Goal: Task Accomplishment & Management: Manage account settings

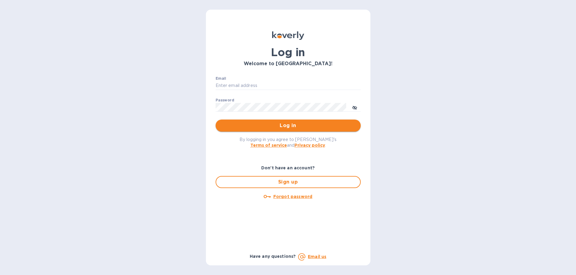
type input "beivuma@gmail.com"
click at [291, 127] on span "Log in" at bounding box center [287, 125] width 135 height 7
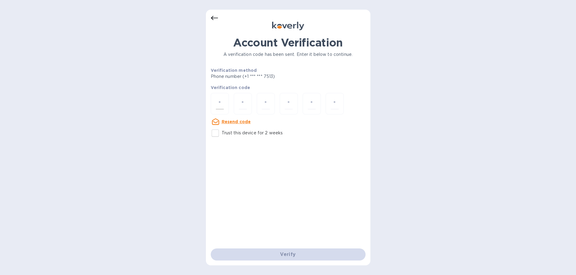
click at [227, 104] on div at bounding box center [220, 103] width 18 height 21
type input "8"
type input "7"
type input "2"
type input "4"
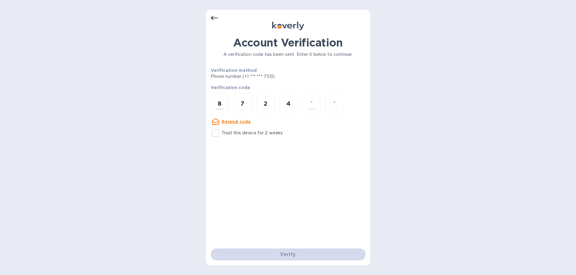
type input "4"
type input "3"
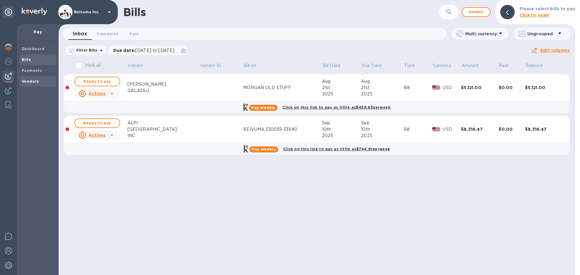
click at [30, 84] on b "Vendors" at bounding box center [31, 81] width 18 height 5
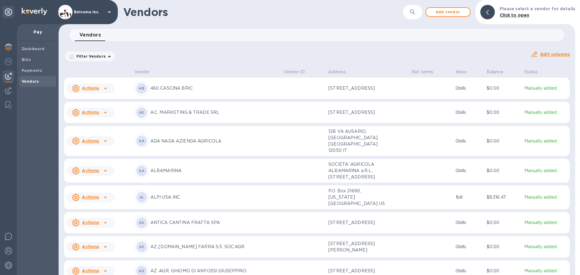
click at [416, 15] on icon "button" at bounding box center [412, 11] width 7 height 7
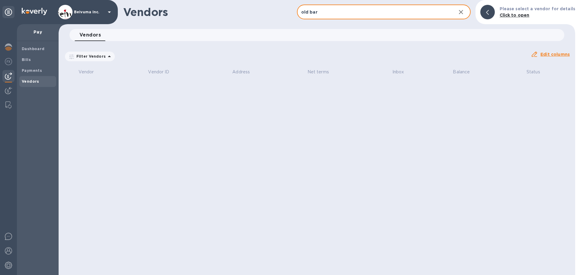
type input "old bar"
